Goal: Transaction & Acquisition: Purchase product/service

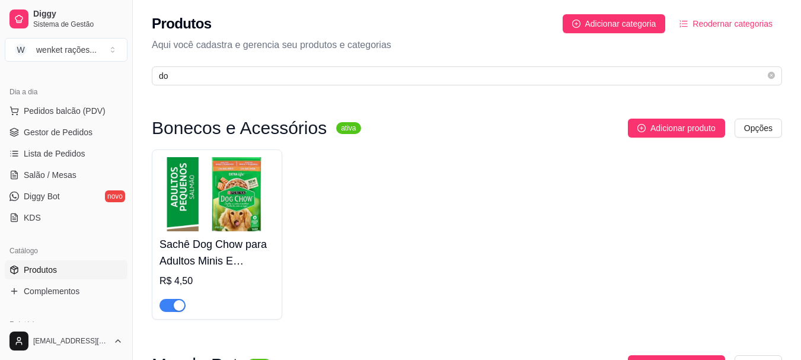
type input "d"
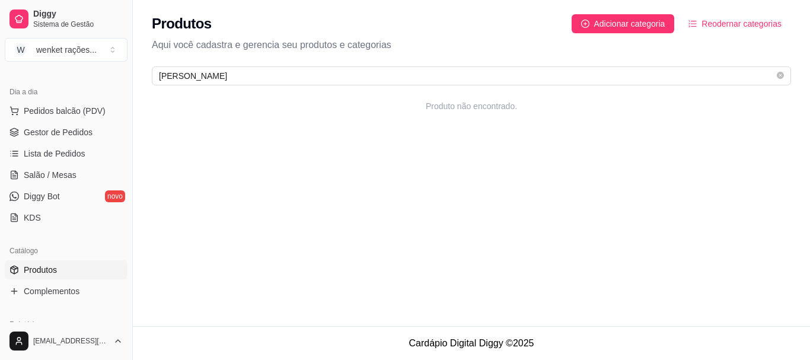
type input "paulis"
drag, startPoint x: 200, startPoint y: 75, endPoint x: 117, endPoint y: 75, distance: 83.6
click at [117, 75] on div "Diggy Sistema de Gestão W wenket rações ... Loja aberta Período gratuito até 07…" at bounding box center [405, 180] width 810 height 360
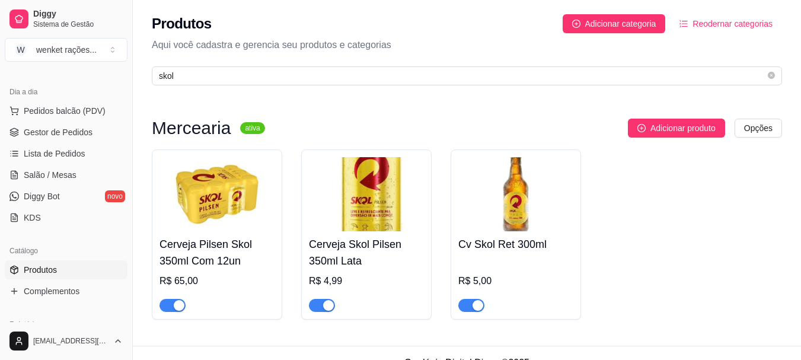
type input "skol"
click at [517, 186] on img at bounding box center [515, 194] width 115 height 74
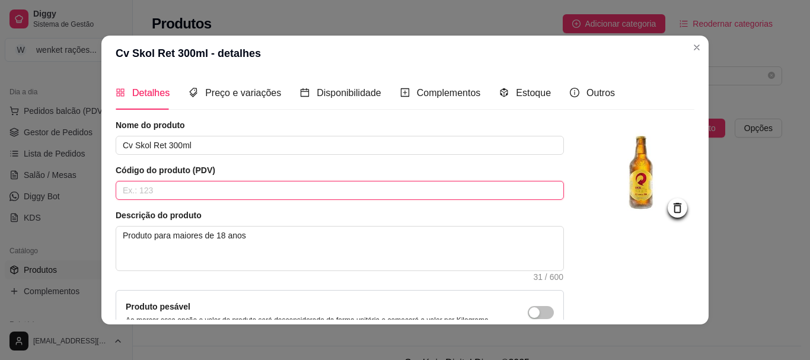
click at [184, 188] on input "text" at bounding box center [340, 190] width 448 height 19
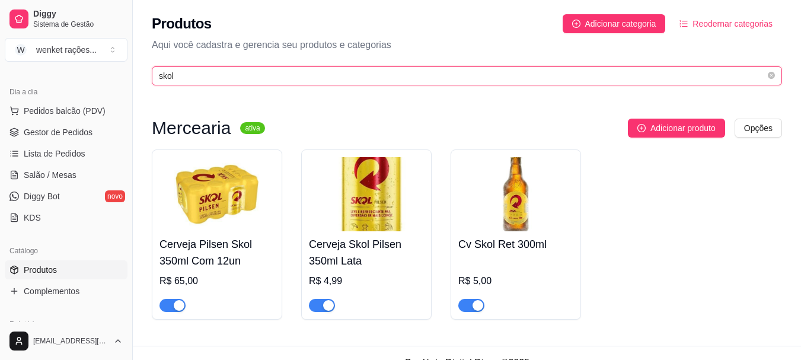
click at [214, 76] on input "skol" at bounding box center [462, 75] width 607 height 13
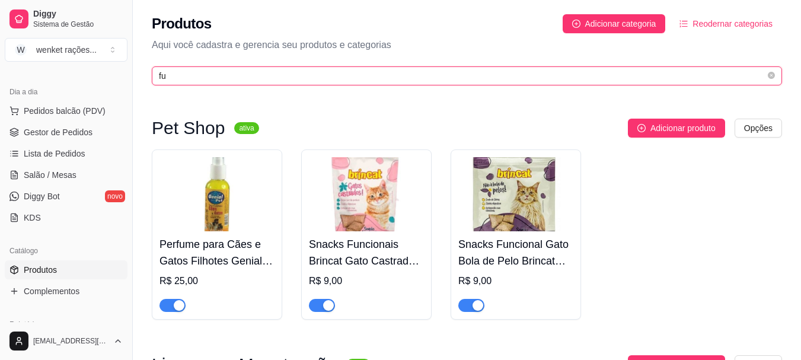
type input "f"
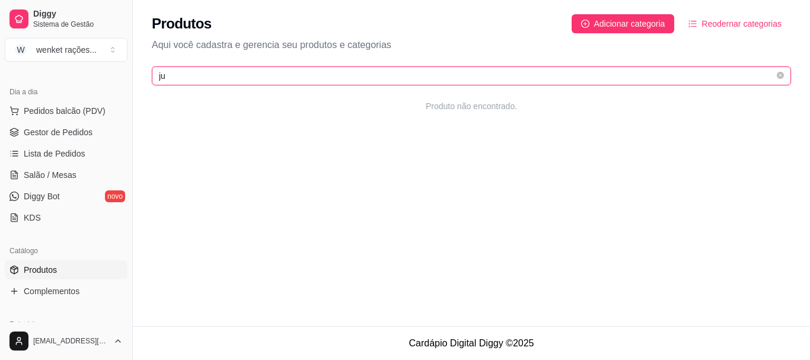
type input "j"
type input "s"
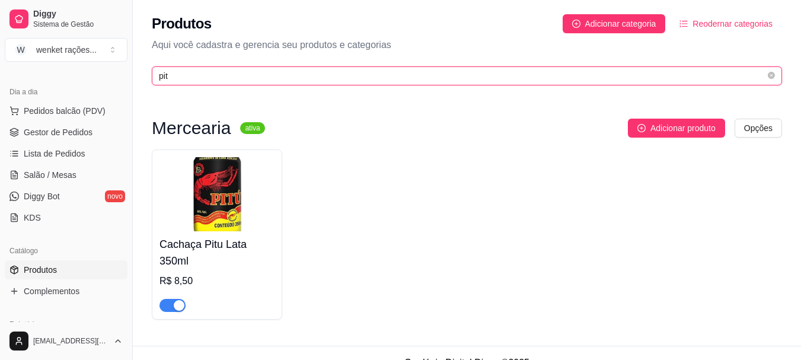
type input "pit"
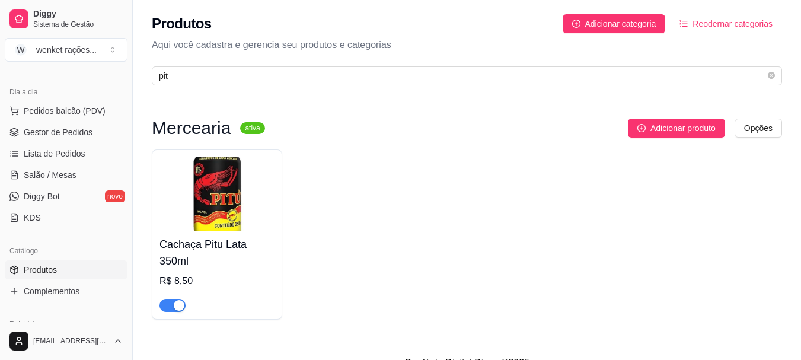
click at [215, 215] on img at bounding box center [217, 194] width 115 height 74
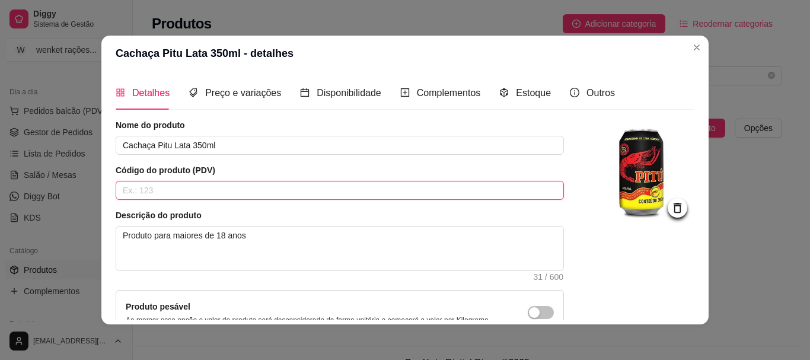
click at [212, 192] on input "text" at bounding box center [340, 190] width 448 height 19
type input "7896607100044"
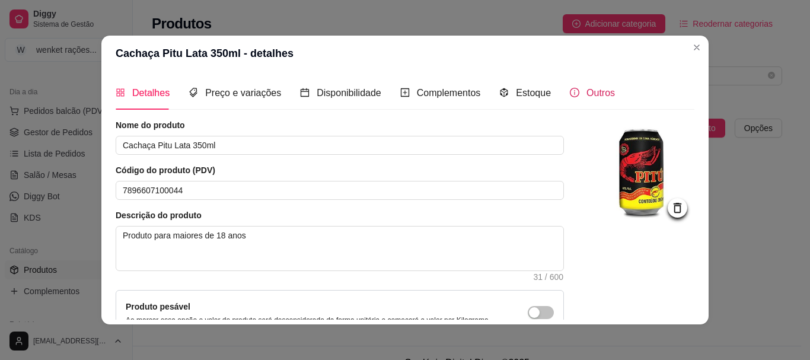
click at [598, 90] on span "Outros" at bounding box center [601, 93] width 28 height 10
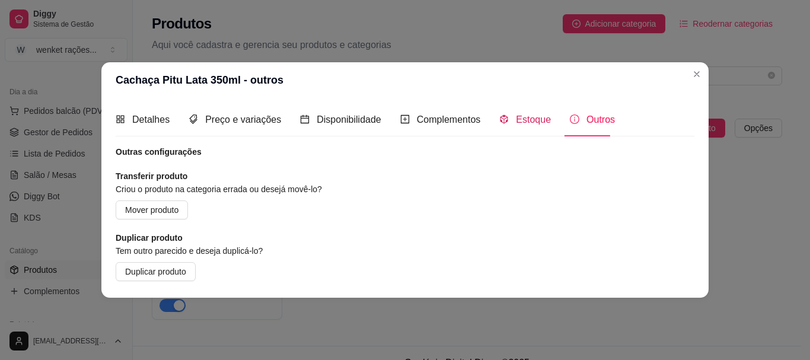
click at [525, 112] on div "Estoque" at bounding box center [525, 119] width 52 height 15
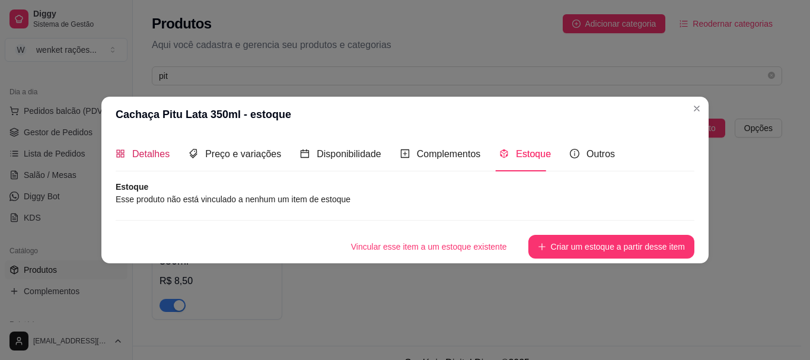
click at [133, 158] on span "Detalhes" at bounding box center [150, 154] width 37 height 10
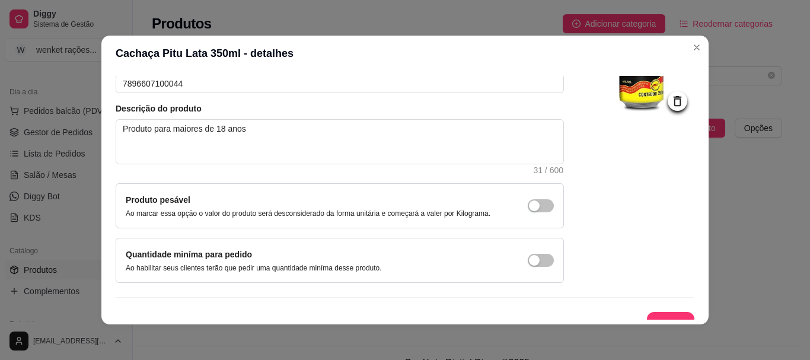
scroll to position [123, 0]
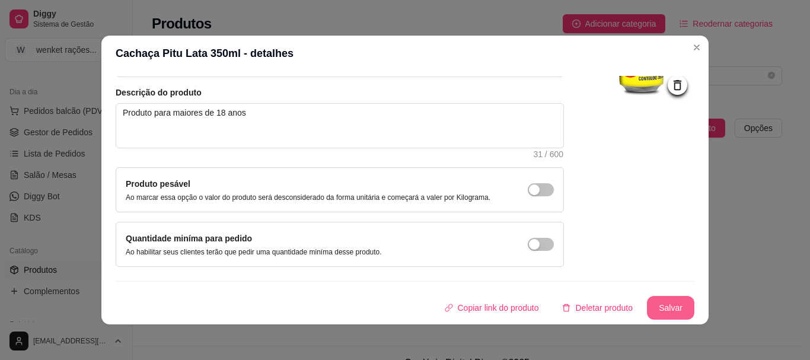
click at [655, 307] on button "Salvar" at bounding box center [670, 308] width 47 height 24
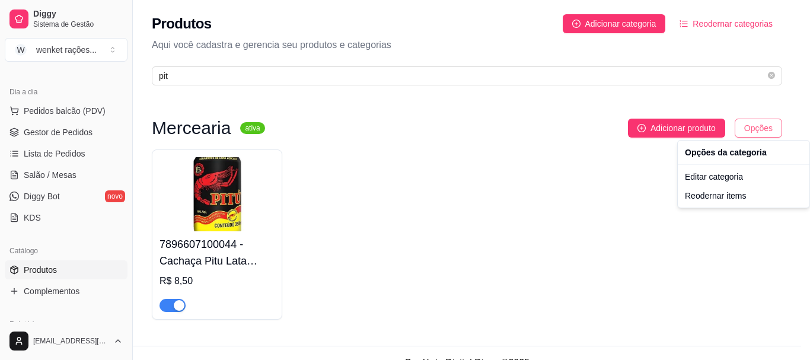
click at [758, 129] on html "Diggy Sistema de Gestão W wenket rações ... Loja aberta Período gratuito até 07…" at bounding box center [405, 180] width 810 height 360
click at [725, 196] on div "Reodernar items" at bounding box center [743, 195] width 127 height 19
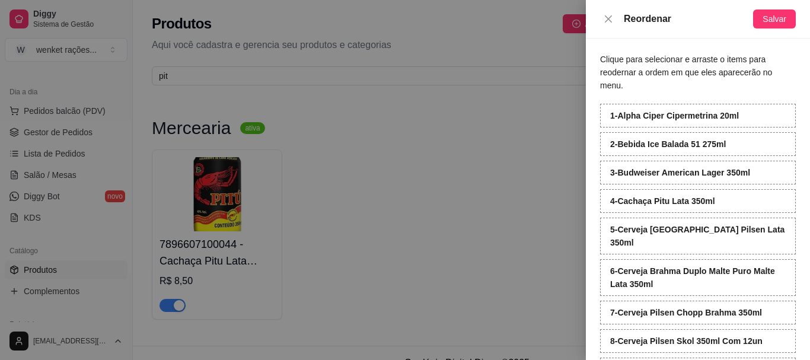
click at [623, 199] on strong "4 - Cachaça Pitu Lata 350ml" at bounding box center [662, 200] width 105 height 9
click at [371, 113] on div at bounding box center [405, 180] width 810 height 360
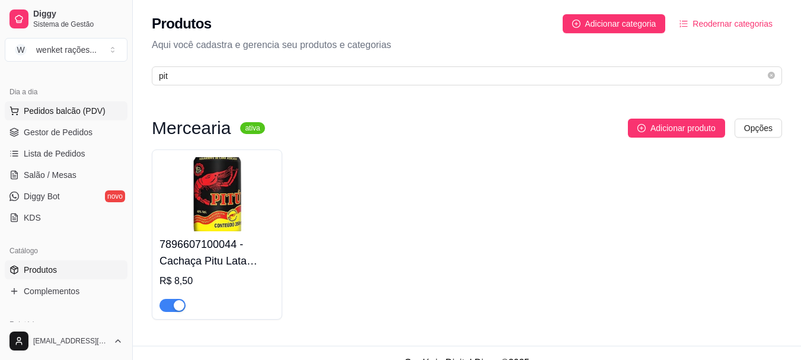
click at [66, 110] on span "Pedidos balcão (PDV)" at bounding box center [65, 111] width 82 height 12
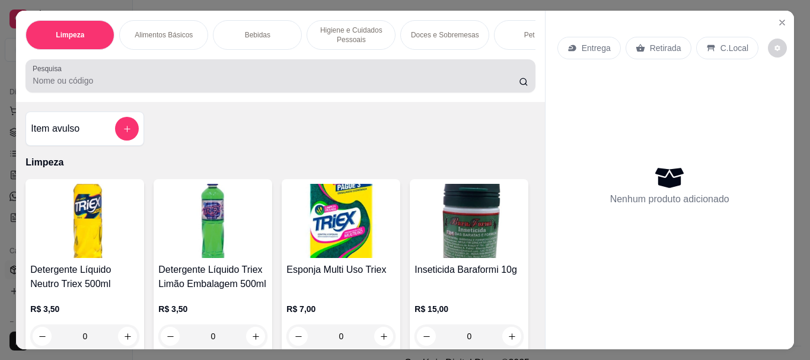
click at [181, 74] on div at bounding box center [280, 76] width 495 height 24
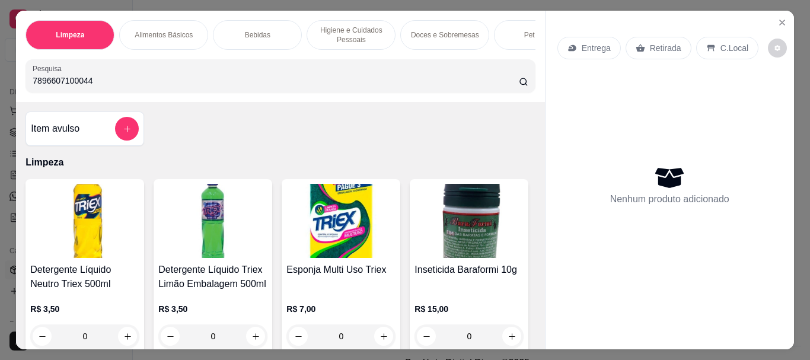
type input "7896607100044"
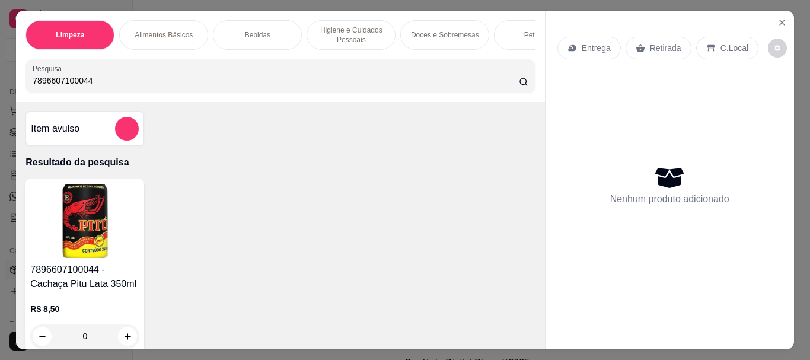
click at [77, 211] on img at bounding box center [84, 221] width 109 height 74
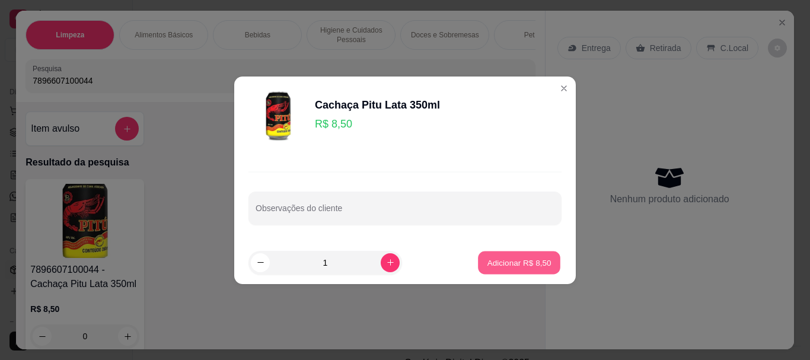
click at [496, 262] on p "Adicionar R$ 8,50" at bounding box center [519, 262] width 64 height 11
type input "1"
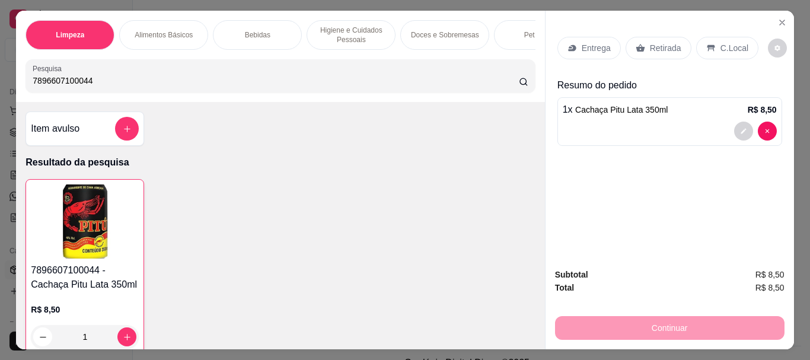
click at [96, 87] on input "7896607100044" at bounding box center [276, 81] width 486 height 12
type input "7891000244722"
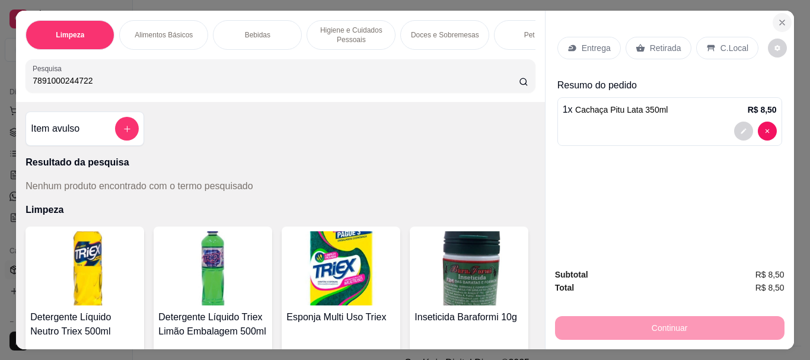
click at [782, 18] on icon "Close" at bounding box center [782, 22] width 9 height 9
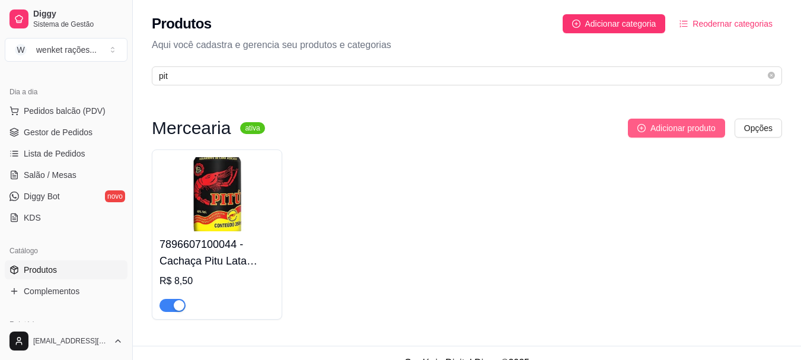
click at [674, 129] on span "Adicionar produto" at bounding box center [683, 128] width 65 height 13
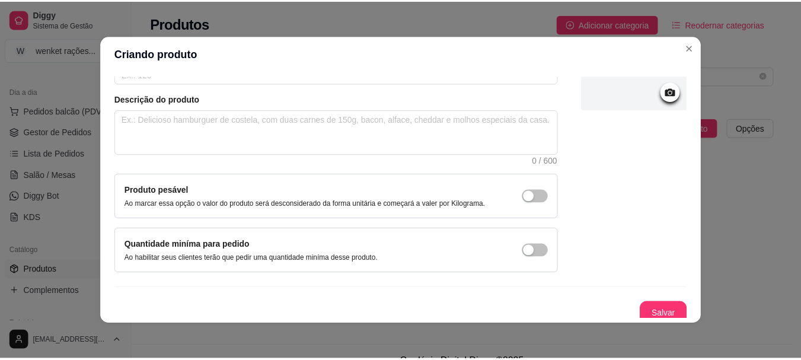
scroll to position [123, 0]
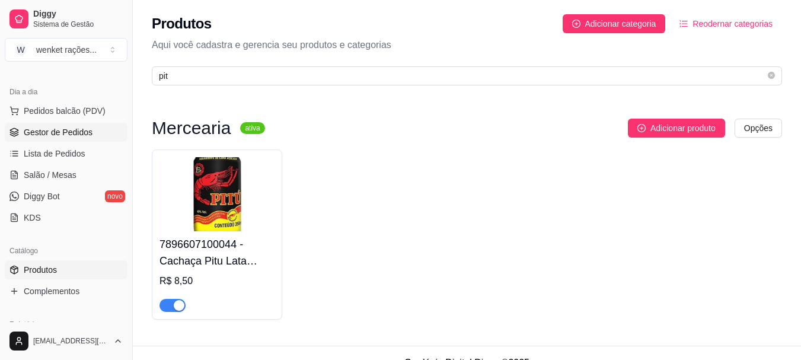
click at [76, 129] on span "Gestor de Pedidos" at bounding box center [58, 132] width 69 height 12
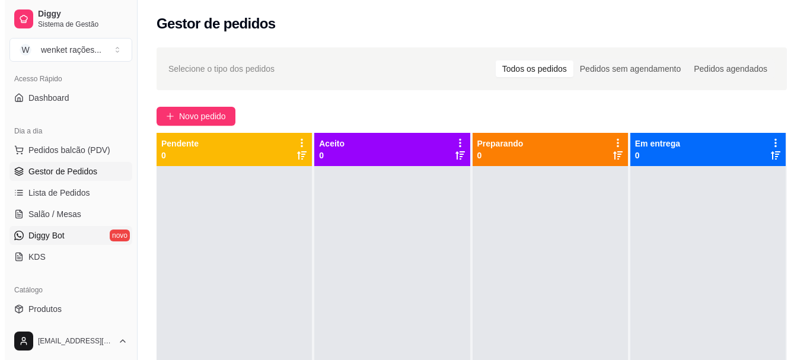
scroll to position [59, 0]
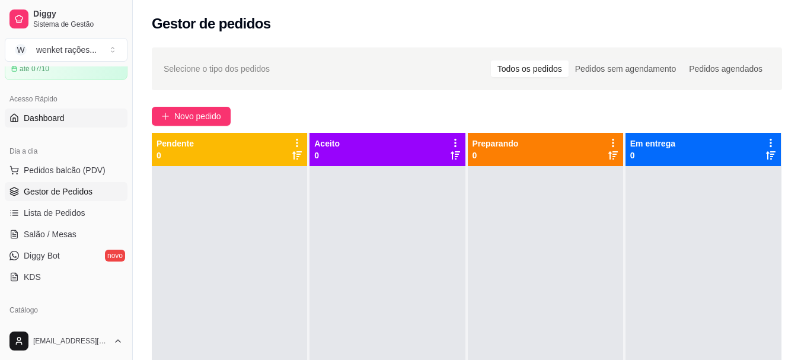
click at [60, 116] on span "Dashboard" at bounding box center [44, 118] width 41 height 12
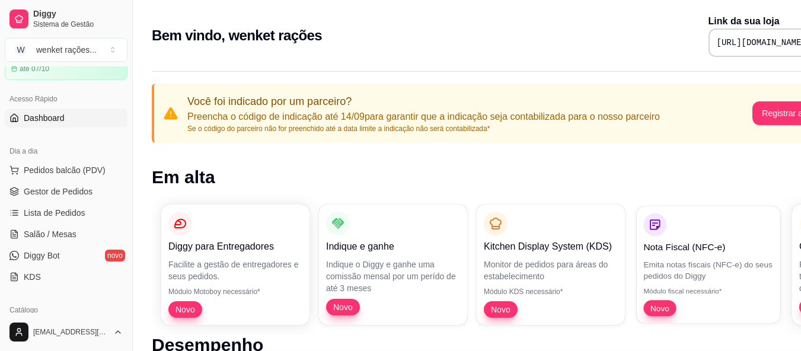
click at [661, 306] on span "Novo" at bounding box center [660, 307] width 28 height 11
click at [63, 189] on span "Gestor de Pedidos" at bounding box center [58, 192] width 69 height 12
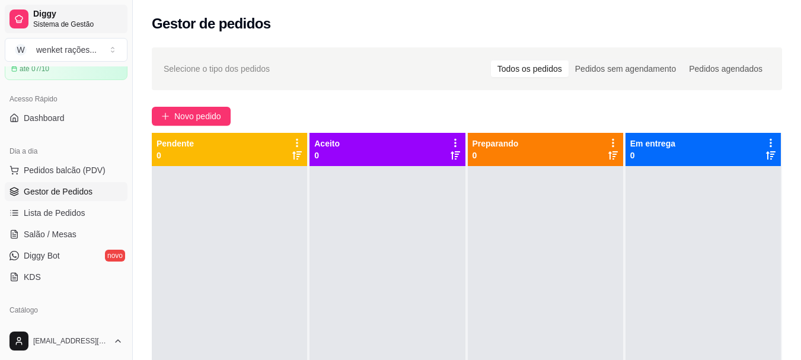
click at [69, 12] on span "Diggy" at bounding box center [78, 14] width 90 height 11
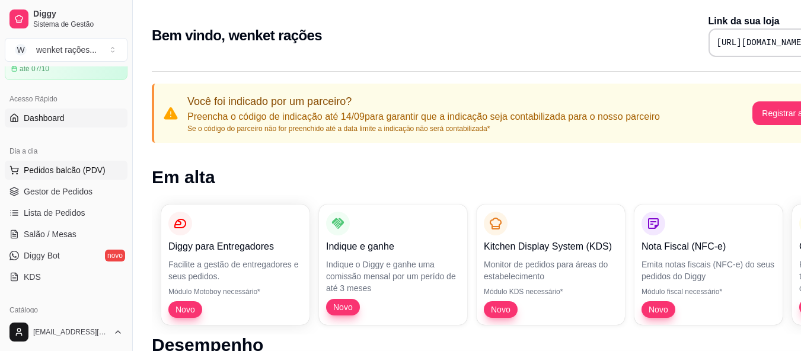
click at [49, 171] on span "Pedidos balcão (PDV)" at bounding box center [65, 170] width 82 height 12
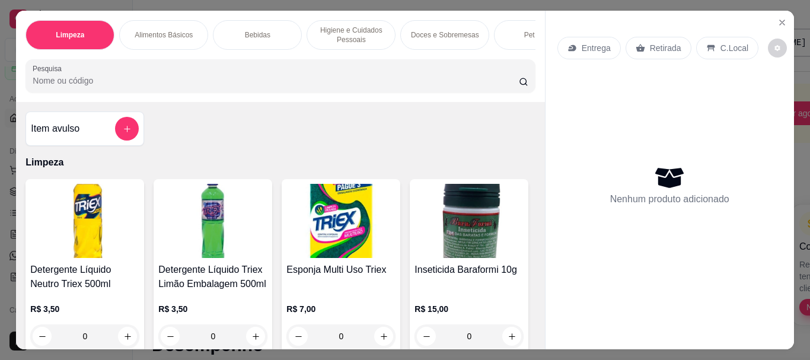
click at [128, 84] on input "Pesquisa" at bounding box center [276, 81] width 486 height 12
type input "7896607100044"
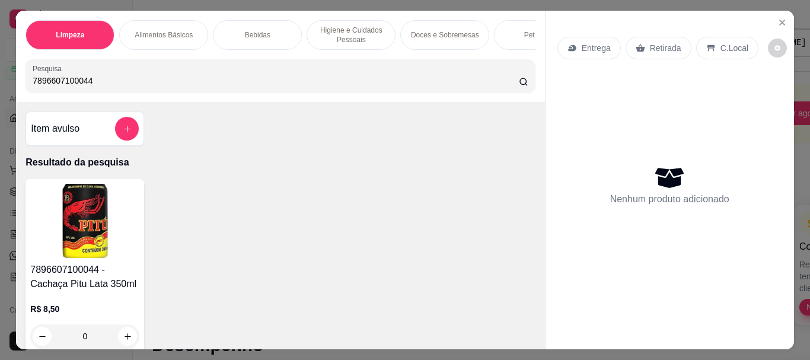
click at [68, 215] on img at bounding box center [84, 221] width 109 height 74
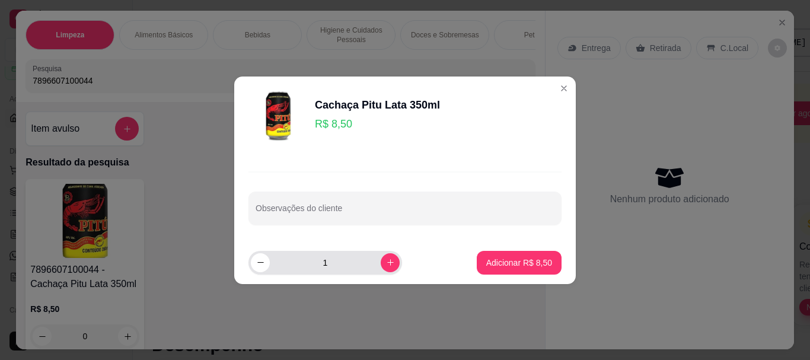
click at [348, 261] on input "1" at bounding box center [325, 263] width 111 height 24
click at [386, 261] on icon "increase-product-quantity" at bounding box center [390, 262] width 9 height 9
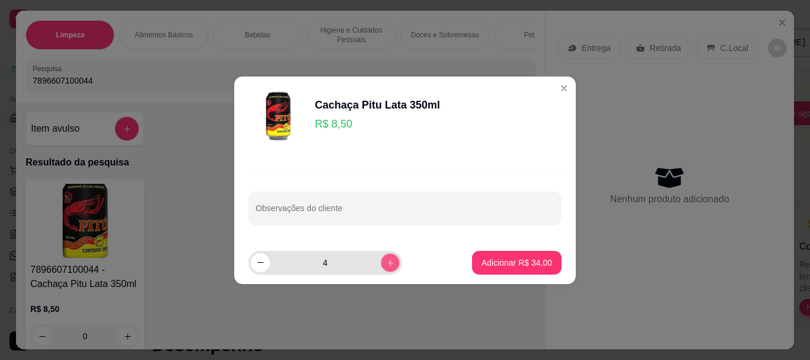
click at [386, 261] on icon "increase-product-quantity" at bounding box center [390, 262] width 9 height 9
type input "6"
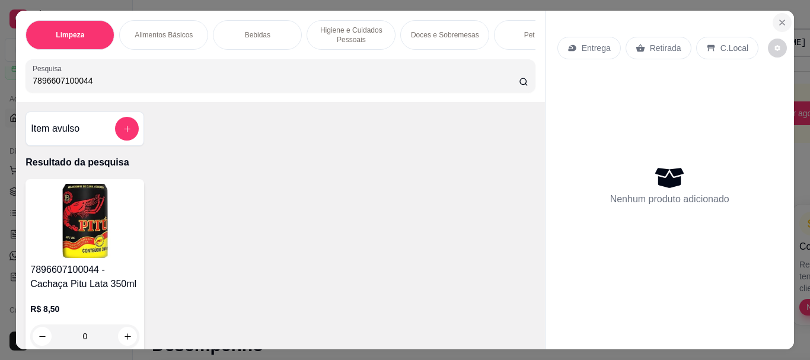
click at [779, 13] on button "Close" at bounding box center [782, 22] width 19 height 19
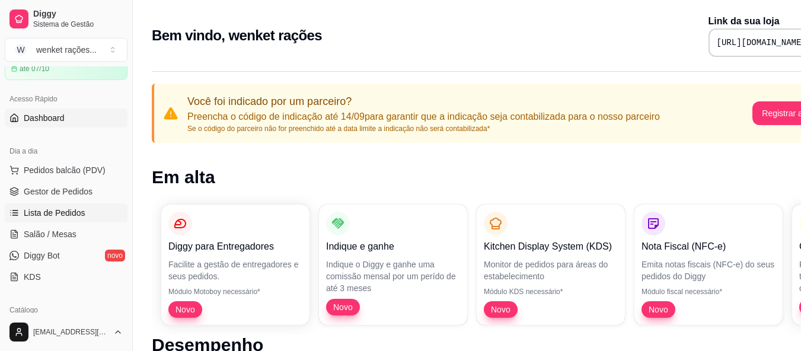
click at [61, 213] on span "Lista de Pedidos" at bounding box center [55, 213] width 62 height 12
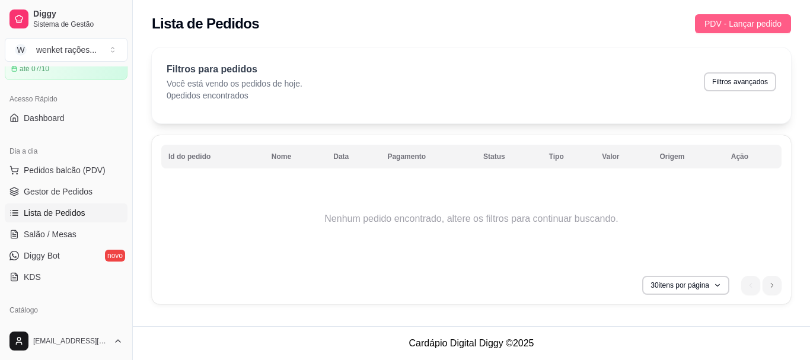
click at [712, 25] on span "PDV - Lançar pedido" at bounding box center [743, 23] width 77 height 13
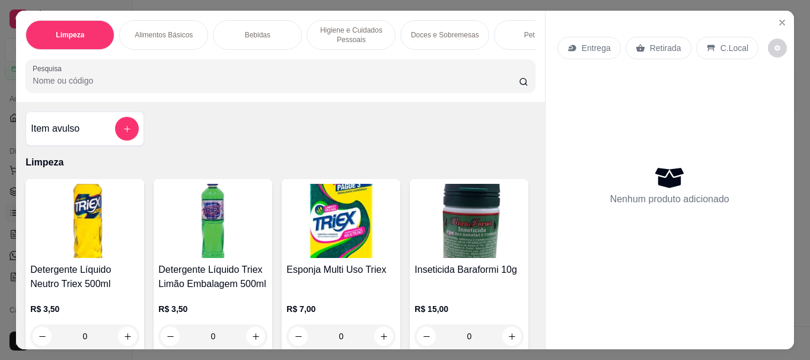
click at [722, 45] on p "C.Local" at bounding box center [735, 48] width 28 height 12
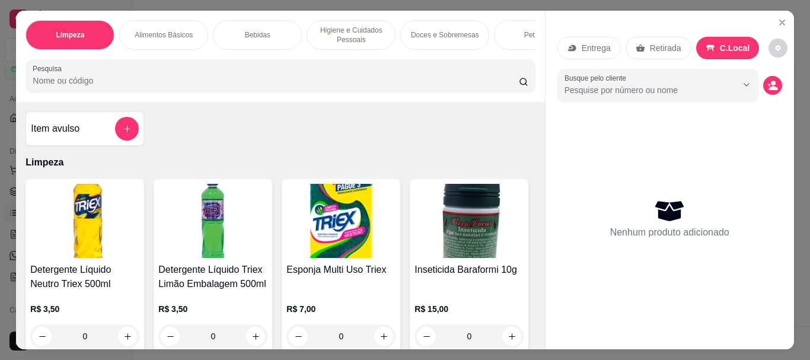
click at [661, 42] on p "Retirada" at bounding box center [665, 48] width 31 height 12
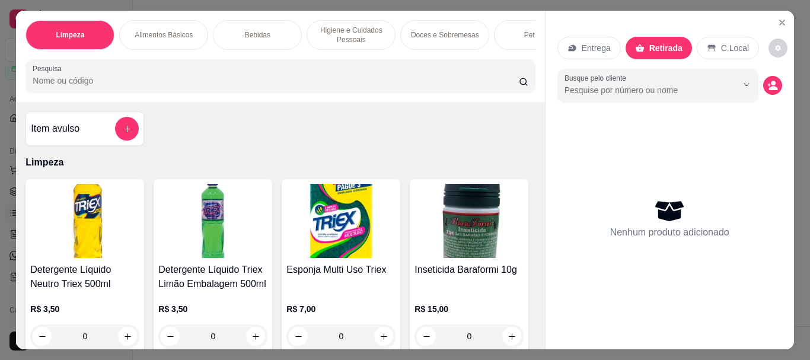
click at [590, 44] on p "Entrega" at bounding box center [596, 48] width 29 height 12
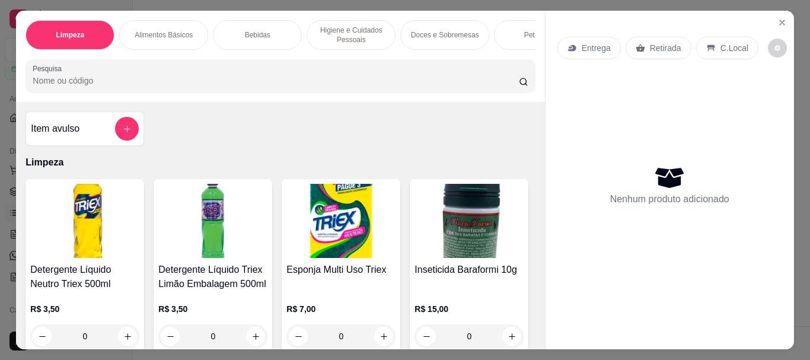
click at [661, 43] on p "Retirada" at bounding box center [665, 48] width 31 height 12
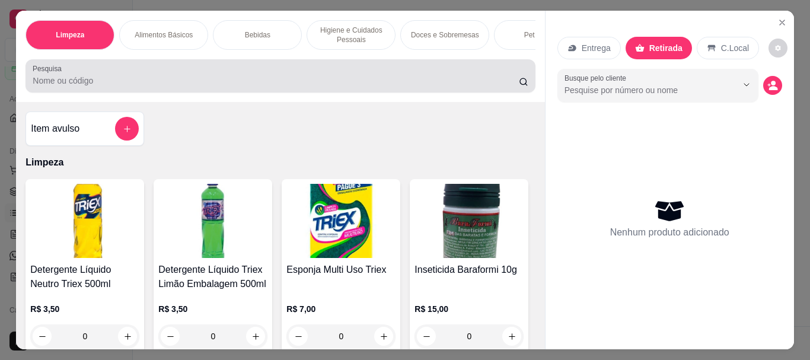
click at [218, 87] on input "Pesquisa" at bounding box center [276, 81] width 486 height 12
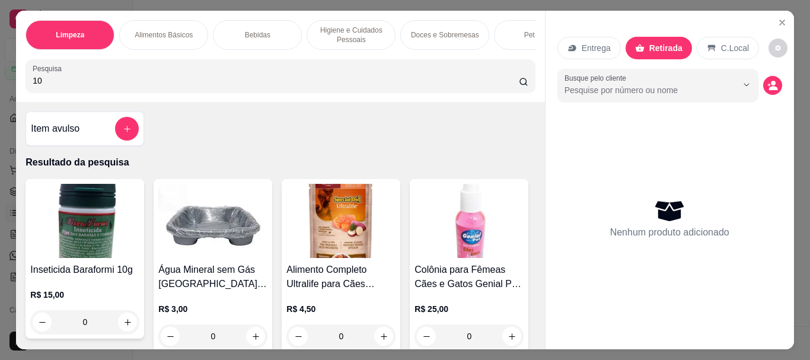
type input "10"
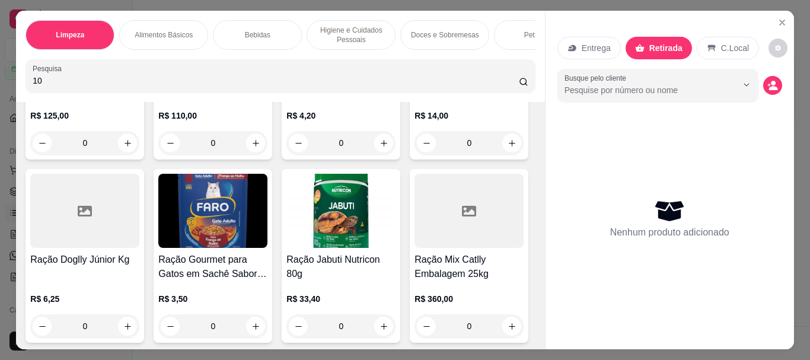
scroll to position [4804, 0]
